Goal: Navigation & Orientation: Find specific page/section

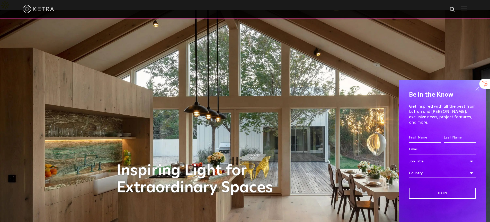
click at [478, 93] on span at bounding box center [478, 89] width 8 height 8
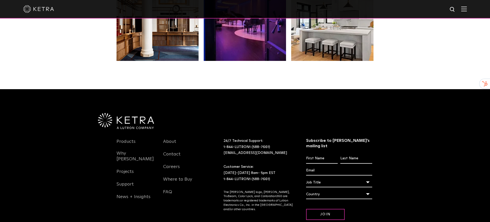
scroll to position [1081, 0]
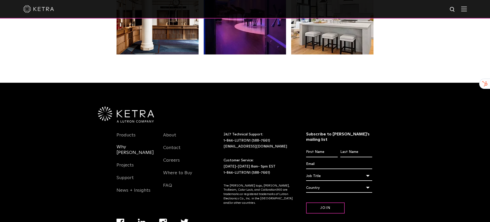
click at [134, 144] on link "Why [PERSON_NAME]" at bounding box center [136, 153] width 39 height 18
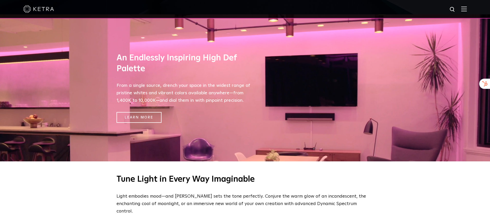
scroll to position [376, 0]
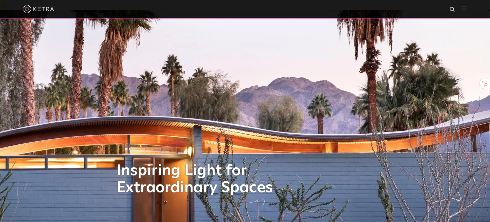
click at [467, 9] on img at bounding box center [465, 8] width 6 height 5
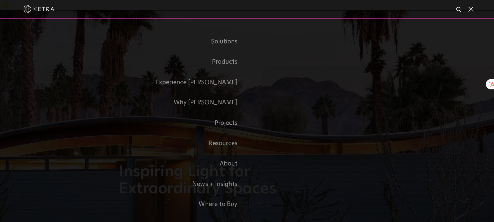
click at [468, 9] on span at bounding box center [468, 8] width 6 height 5
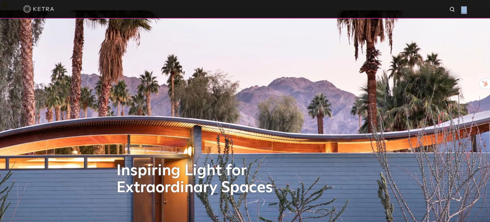
click at [467, 9] on img at bounding box center [465, 8] width 6 height 5
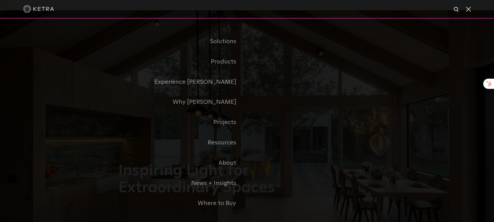
click at [473, 11] on div at bounding box center [247, 9] width 494 height 19
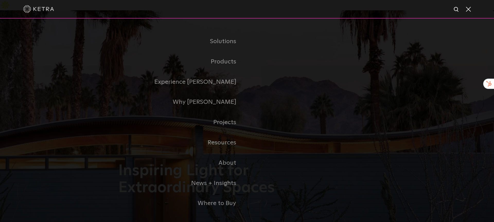
click at [467, 8] on span at bounding box center [468, 8] width 6 height 5
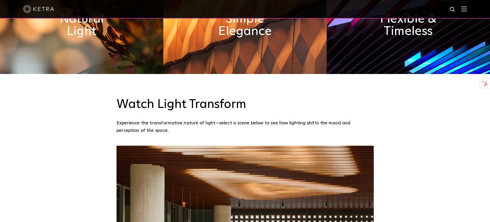
scroll to position [204, 0]
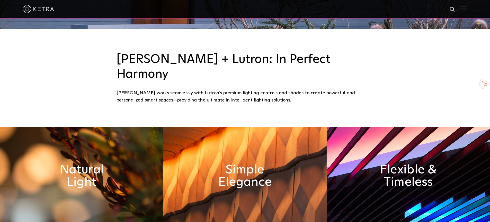
click at [143, 127] on img at bounding box center [81, 176] width 163 height 98
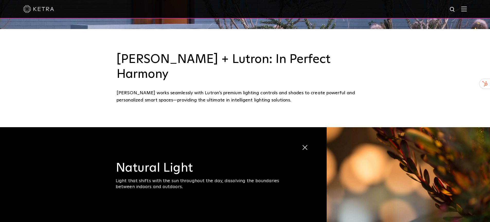
click at [308, 144] on span at bounding box center [306, 148] width 9 height 9
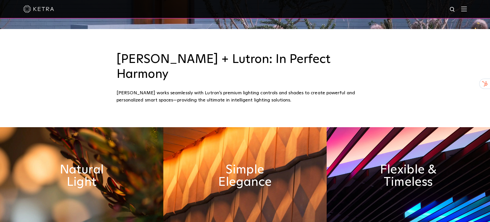
scroll to position [388, 0]
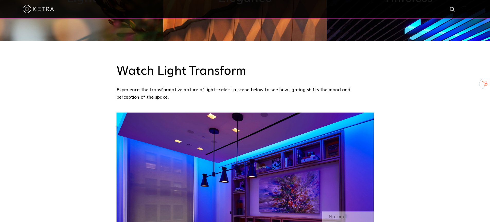
click at [466, 11] on img at bounding box center [465, 8] width 6 height 5
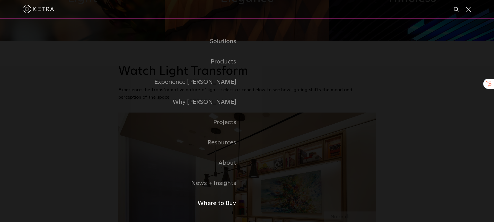
click at [225, 201] on link "Where to Buy" at bounding box center [182, 204] width 129 height 20
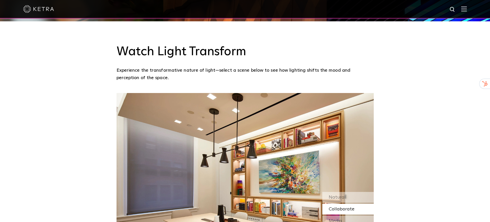
scroll to position [566, 0]
